Goal: Information Seeking & Learning: Learn about a topic

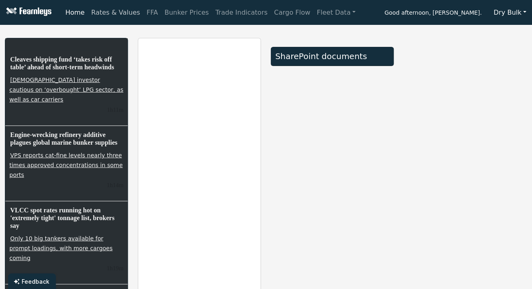
click at [103, 12] on link "Rates & Values" at bounding box center [116, 12] width 56 height 16
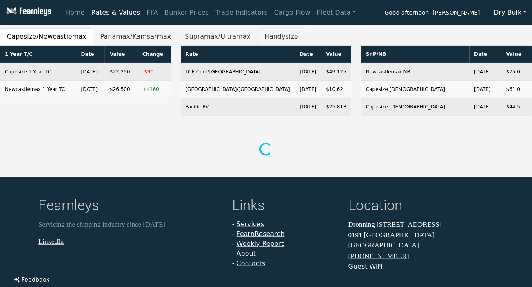
click at [258, 41] on button "Handysize" at bounding box center [282, 36] width 48 height 17
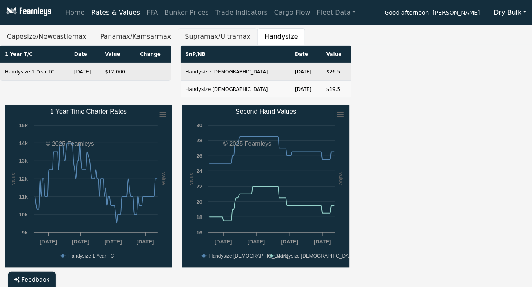
click at [181, 38] on button "Supramax/Ultramax" at bounding box center [218, 36] width 80 height 17
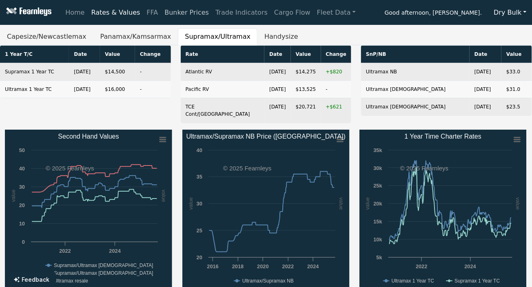
click at [174, 17] on link "Bunker Prices" at bounding box center [186, 12] width 51 height 16
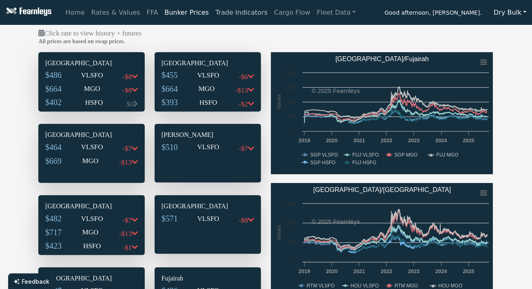
click at [218, 17] on link "Trade Indicators" at bounding box center [241, 12] width 59 height 16
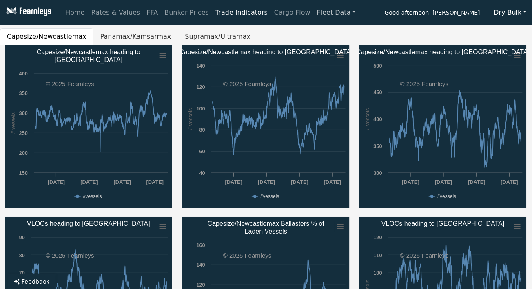
click at [323, 14] on link "Fleet Data" at bounding box center [336, 12] width 45 height 16
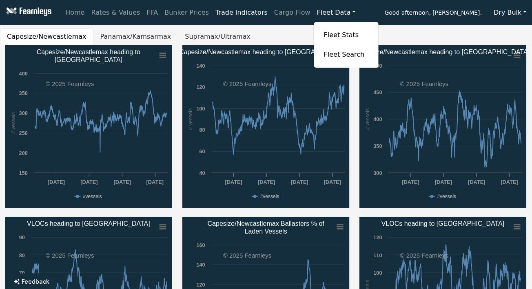
click at [359, 13] on div "Home Rates & Values FFA Bunker Prices Trade Indicators Cargo Flow Fleet Data Fl…" at bounding box center [297, 12] width 470 height 16
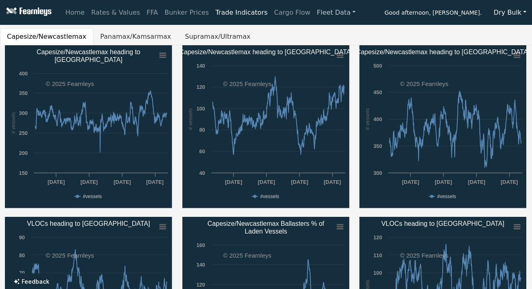
click at [322, 15] on link "Fleet Data" at bounding box center [336, 12] width 45 height 16
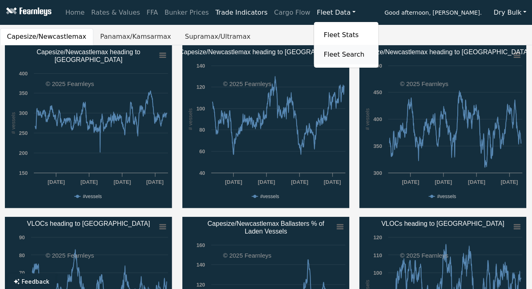
click at [324, 57] on link "Fleet Search" at bounding box center [346, 55] width 51 height 16
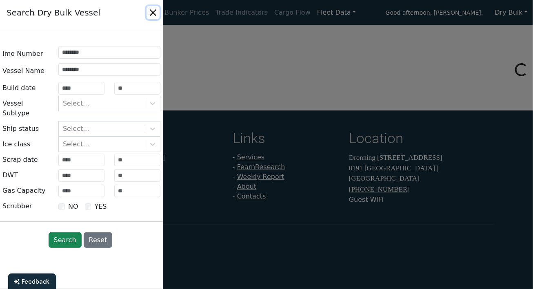
click at [153, 13] on button "Close" at bounding box center [153, 12] width 13 height 13
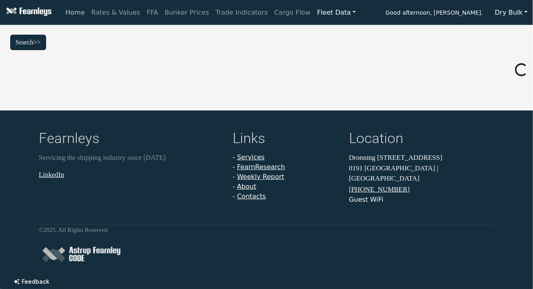
click at [68, 14] on link "Home" at bounding box center [75, 12] width 26 height 16
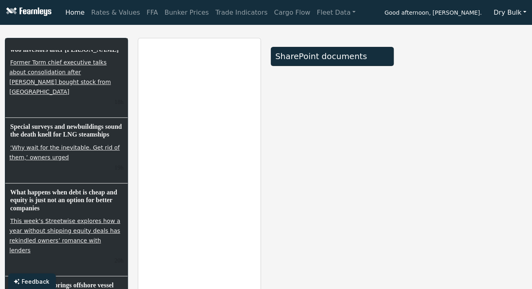
scroll to position [1428, 0]
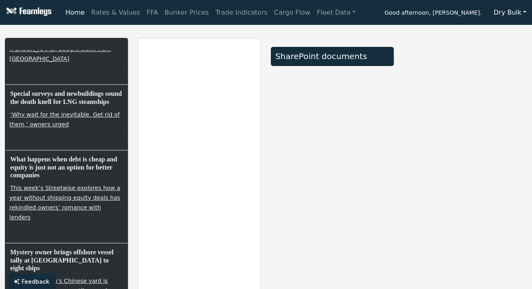
click at [524, 13] on button "Dry Bulk" at bounding box center [510, 13] width 43 height 16
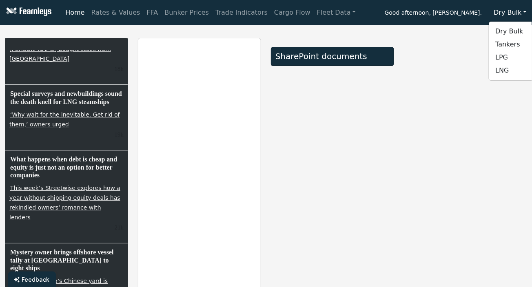
click at [370, 10] on div "Home Rates & Values FFA Bunker Prices Trade Indicators Cargo Flow Fleet Data Fl…" at bounding box center [297, 12] width 470 height 16
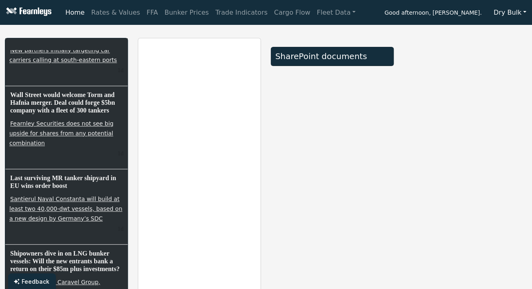
scroll to position [2816, 0]
